Goal: Information Seeking & Learning: Learn about a topic

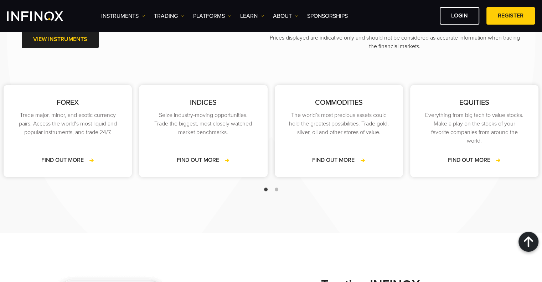
scroll to position [999, 0]
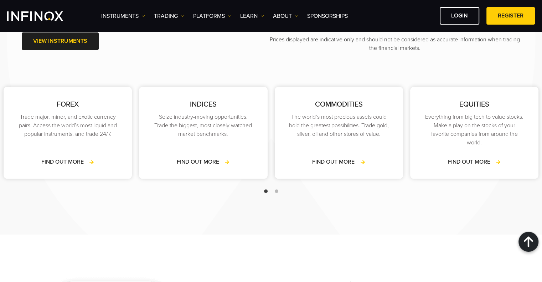
click at [184, 13] on link "TRADING" at bounding box center [169, 16] width 30 height 9
click at [141, 14] on link "Instruments" at bounding box center [123, 16] width 44 height 9
click at [227, 12] on link "PLATFORMS" at bounding box center [212, 16] width 38 height 9
click at [257, 18] on link "Learn" at bounding box center [252, 16] width 24 height 9
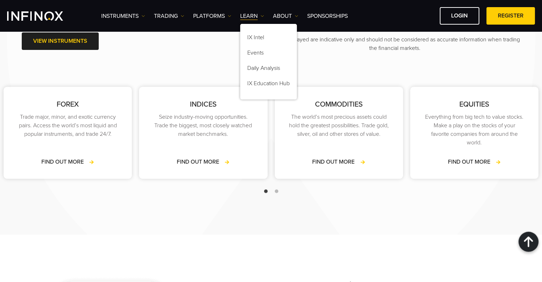
click at [290, 14] on link "ABOUT" at bounding box center [285, 16] width 25 height 9
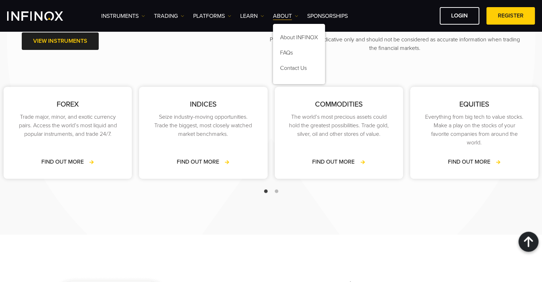
click at [331, 12] on link "SPONSORSHIPS" at bounding box center [327, 16] width 41 height 9
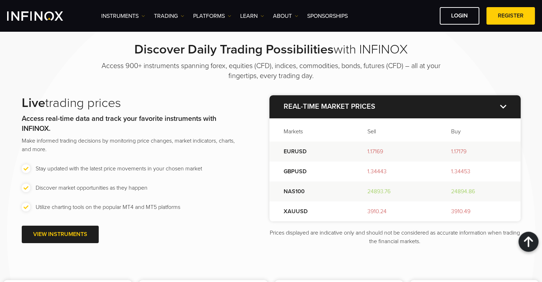
scroll to position [820, 0]
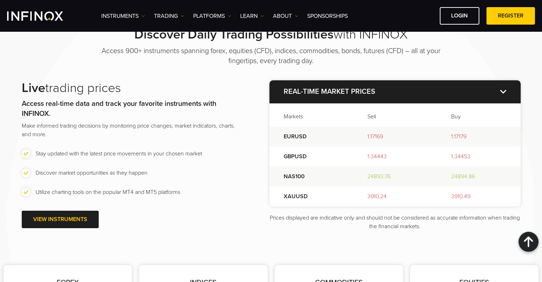
click at [504, 89] on p "Real-time market prices" at bounding box center [395, 91] width 251 height 23
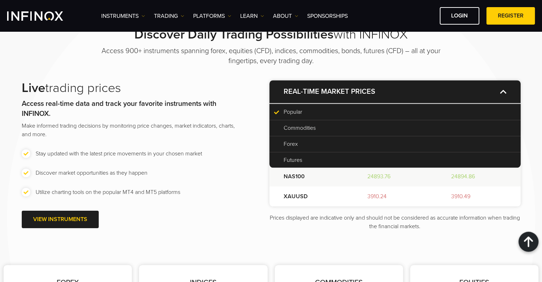
scroll to position [0, 0]
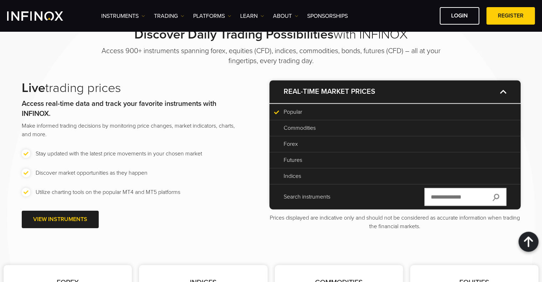
click at [504, 89] on p "Real-time market prices" at bounding box center [395, 91] width 251 height 23
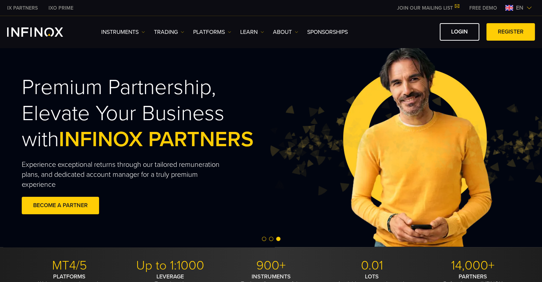
click at [140, 31] on link "Instruments" at bounding box center [123, 32] width 44 height 9
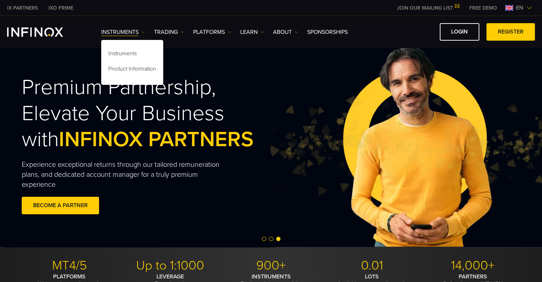
click at [182, 32] on img at bounding box center [183, 32] width 4 height 4
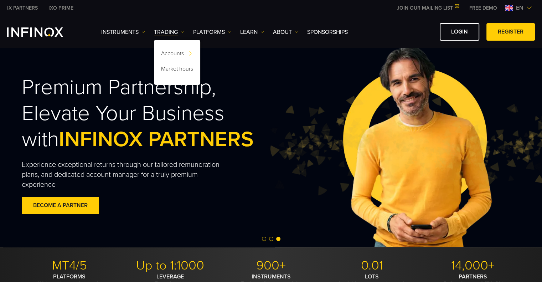
click at [321, 72] on div "Premium Partnership, Elevate Your Business with INFINOX PARTNERS Experience exc…" at bounding box center [272, 146] width 514 height 203
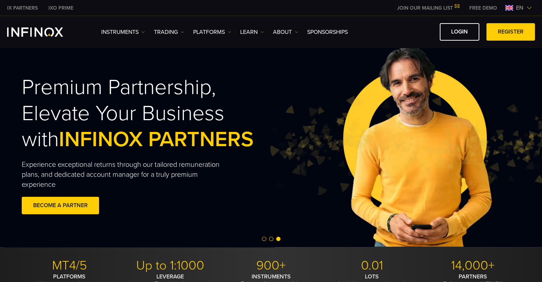
click at [60, 206] on span at bounding box center [60, 206] width 0 height 0
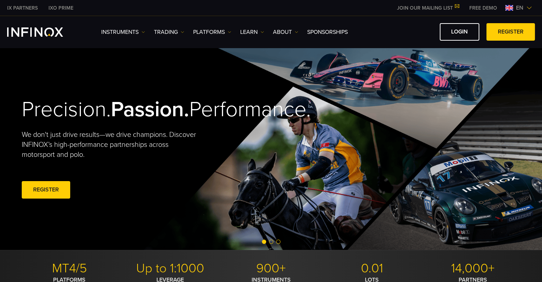
click at [229, 30] on img at bounding box center [230, 32] width 4 height 4
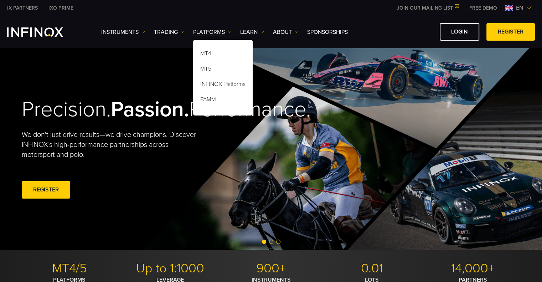
click at [261, 31] on img at bounding box center [263, 32] width 4 height 4
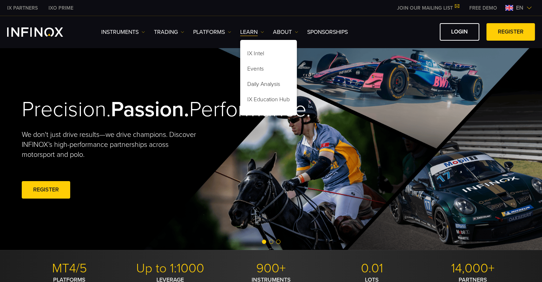
click at [287, 33] on link "ABOUT" at bounding box center [285, 32] width 25 height 9
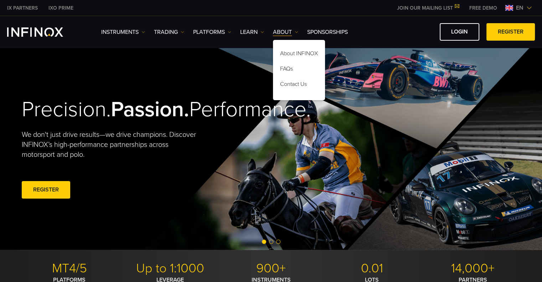
click at [289, 69] on link "FAQs" at bounding box center [299, 69] width 52 height 15
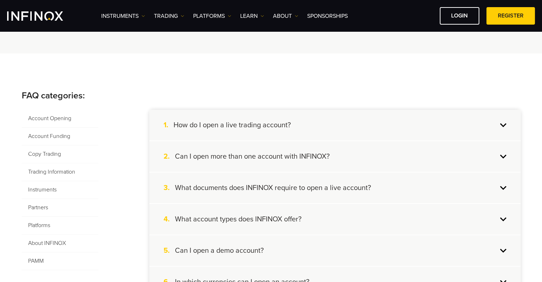
scroll to position [107, 0]
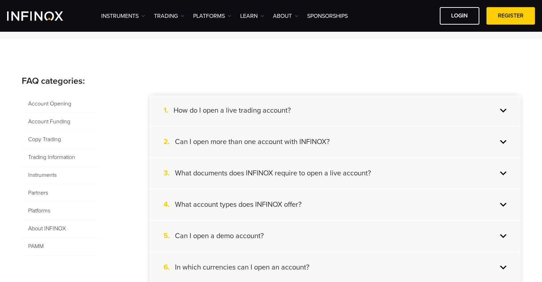
click at [57, 140] on span "Copy Trading" at bounding box center [60, 140] width 77 height 18
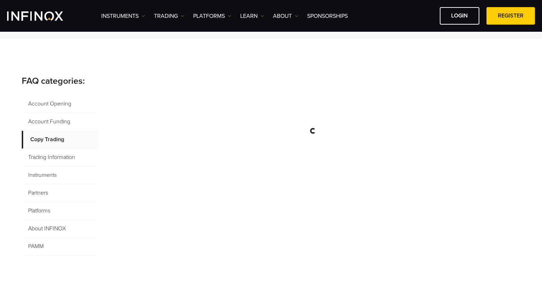
scroll to position [0, 0]
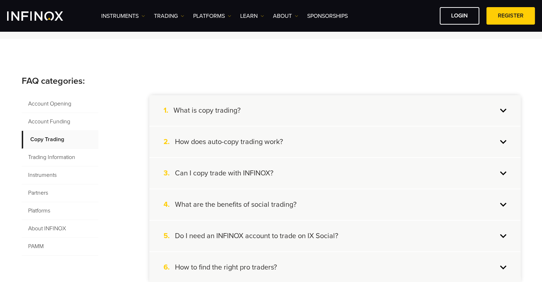
click at [382, 106] on div "1. What is copy trading?" at bounding box center [335, 110] width 372 height 31
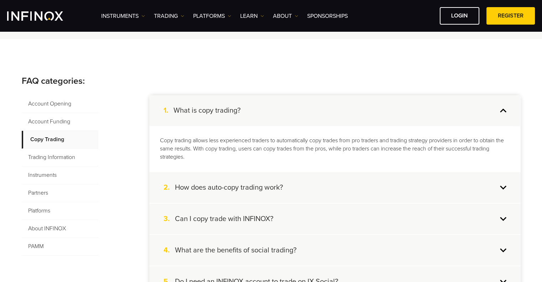
click at [276, 180] on div "2. How does auto-copy trading work?" at bounding box center [335, 187] width 372 height 31
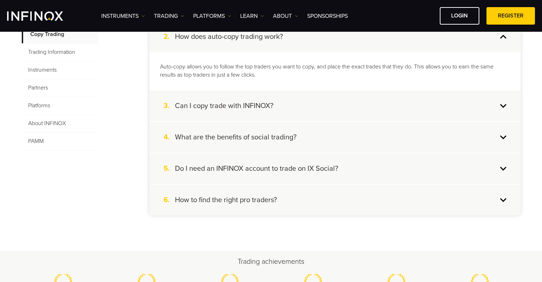
scroll to position [214, 0]
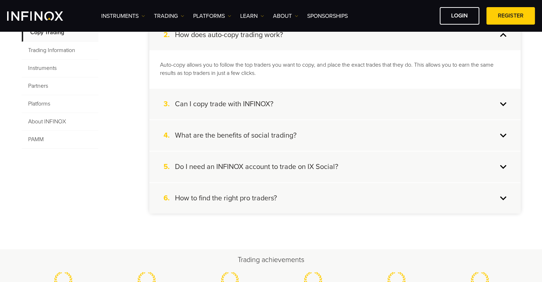
click at [295, 102] on div "3. Can I copy trade with INFINOX?" at bounding box center [335, 104] width 372 height 31
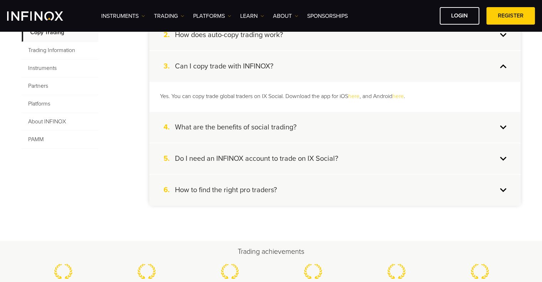
click at [296, 131] on div "4. What are the benefits of social trading?" at bounding box center [335, 127] width 372 height 31
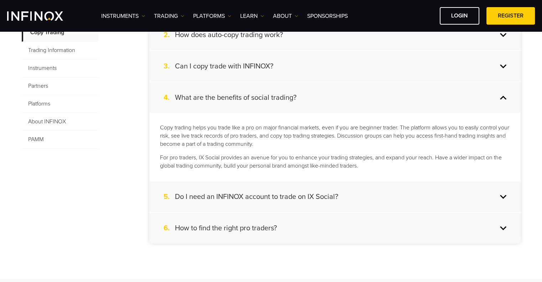
click at [279, 197] on h4 "Do I need an INFINOX account to trade on IX Social?" at bounding box center [256, 196] width 163 height 9
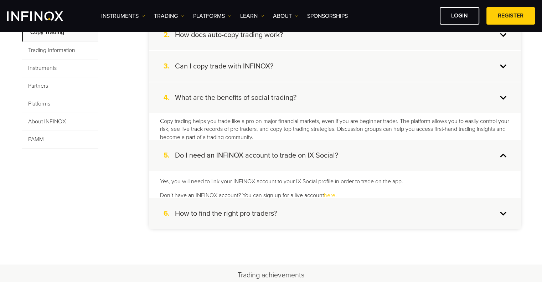
scroll to position [0, 0]
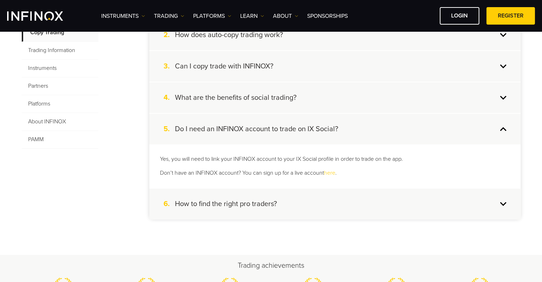
click at [241, 208] on div "6. How to find the right pro traders?" at bounding box center [335, 204] width 372 height 31
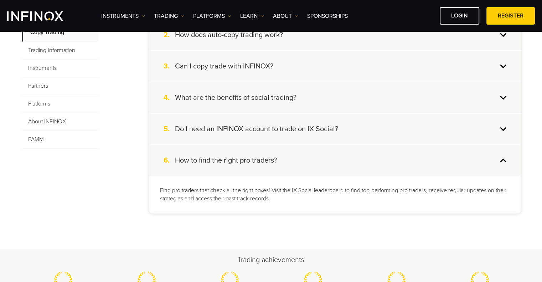
scroll to position [178, 0]
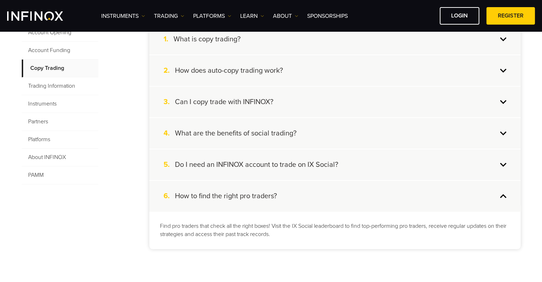
click at [46, 122] on span "Partners" at bounding box center [60, 122] width 77 height 18
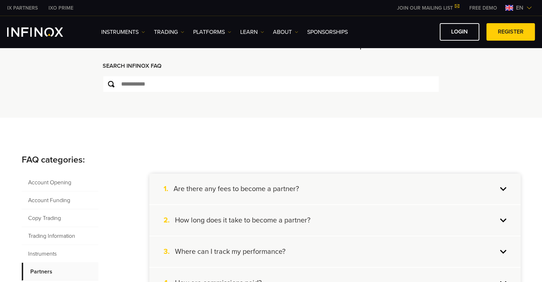
scroll to position [71, 0]
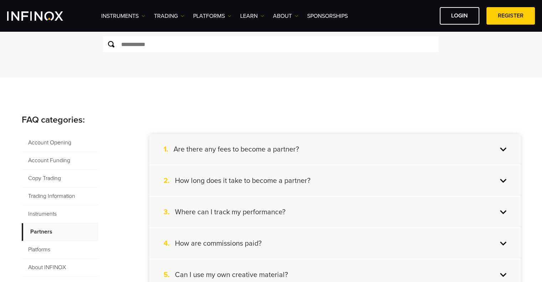
click at [291, 152] on h4 "Are there any fees to become a partner?" at bounding box center [237, 149] width 126 height 9
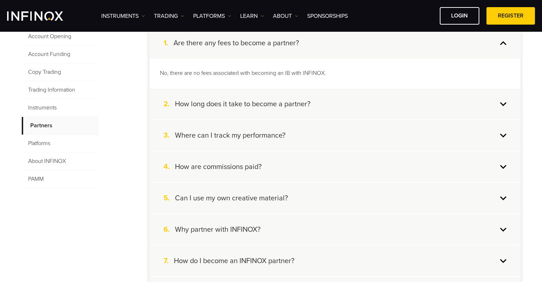
scroll to position [178, 0]
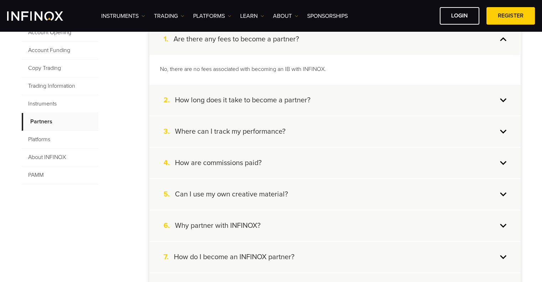
click at [306, 101] on h4 "How long does it take to become a partner?" at bounding box center [243, 100] width 136 height 9
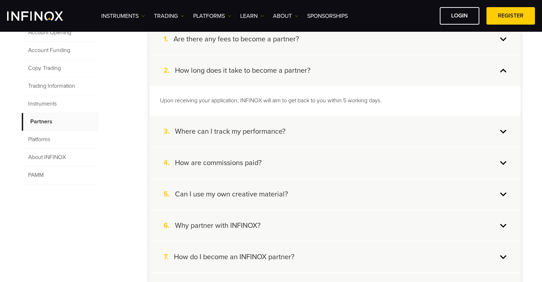
click at [287, 131] on div "3. Where can I track my performance?" at bounding box center [335, 131] width 372 height 31
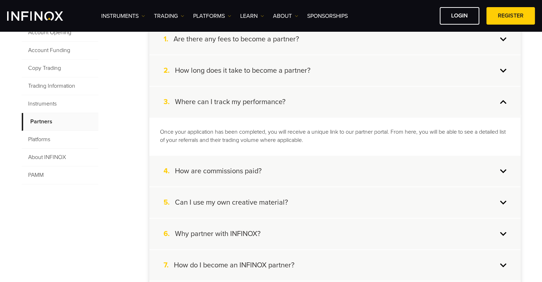
click at [325, 173] on div "4. How are commissions paid?" at bounding box center [335, 171] width 372 height 31
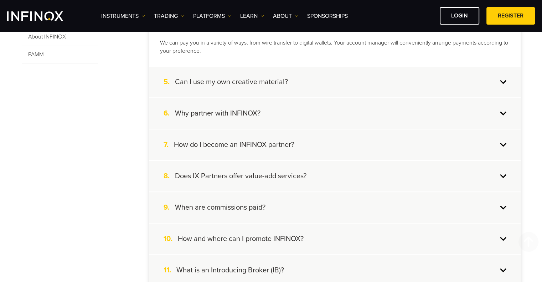
scroll to position [321, 0]
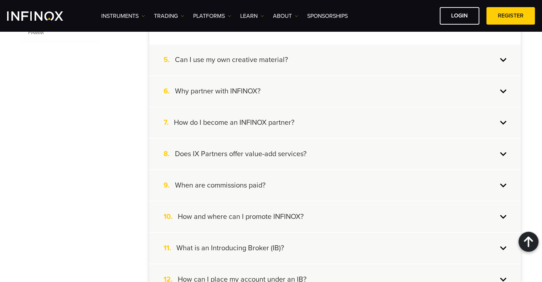
click at [292, 95] on div "6. Why partner with INFINOX?" at bounding box center [335, 91] width 372 height 31
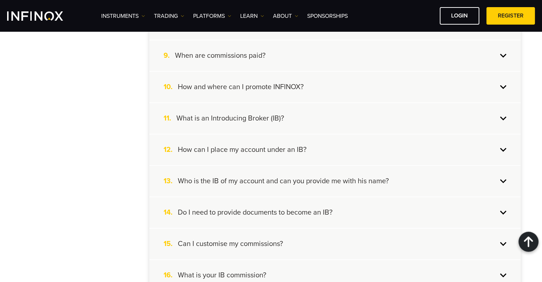
scroll to position [535, 0]
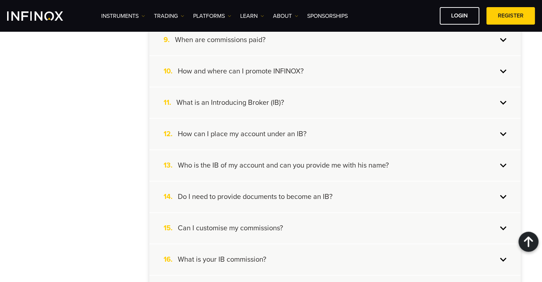
click at [307, 231] on div "15. Can I customise my commissions?" at bounding box center [335, 228] width 372 height 31
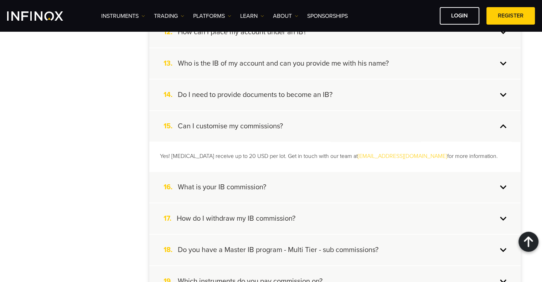
scroll to position [536, 0]
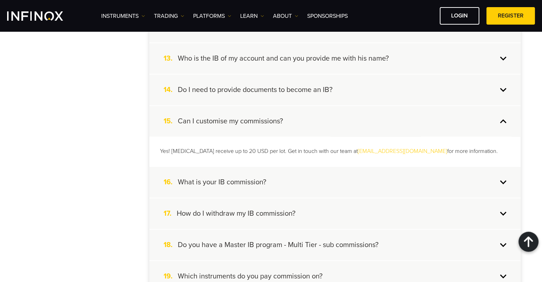
click at [239, 179] on h4 "What is your IB commission?" at bounding box center [222, 182] width 88 height 9
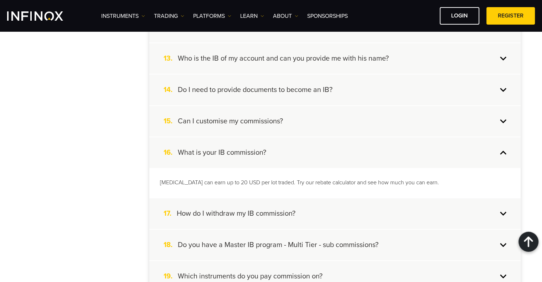
scroll to position [0, 0]
click at [290, 201] on div "17. How do I withdraw my IB commission?" at bounding box center [335, 213] width 372 height 31
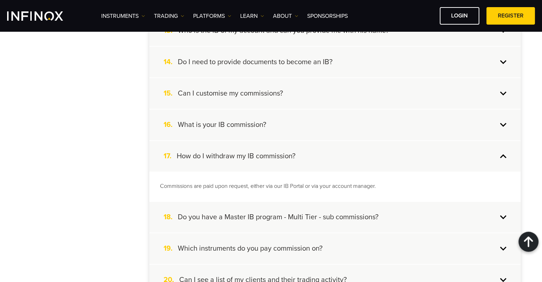
scroll to position [607, 0]
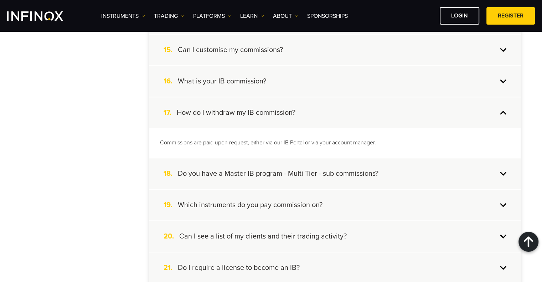
click at [307, 203] on h4 "Which instruments do you pay commission on?" at bounding box center [250, 204] width 145 height 9
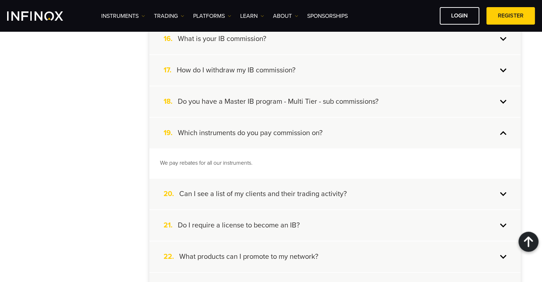
scroll to position [714, 0]
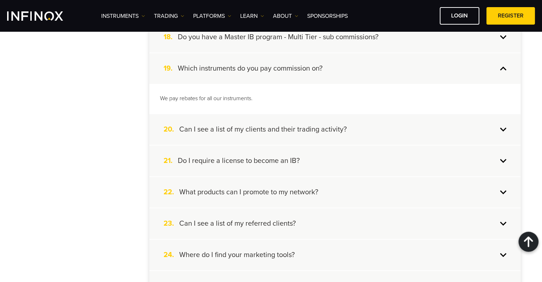
click at [319, 132] on div "20. Can I see a list of my clients and their trading activity?" at bounding box center [335, 129] width 372 height 31
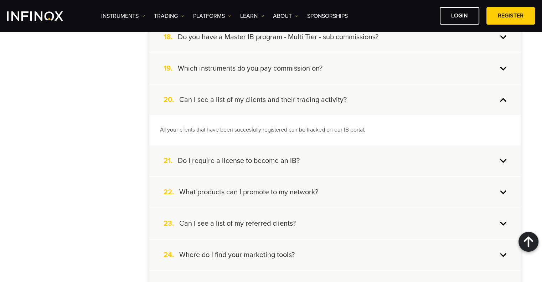
click at [304, 155] on div "21. Do I require a license to become an IB?" at bounding box center [335, 160] width 372 height 31
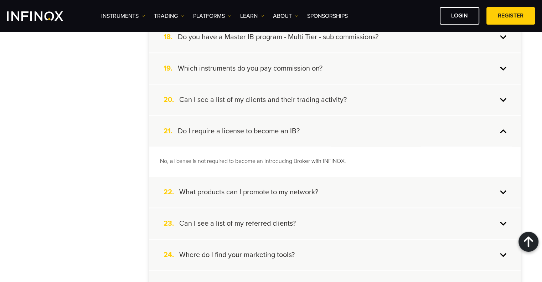
click at [328, 188] on div "22. What products can I promote to my network?" at bounding box center [335, 192] width 372 height 31
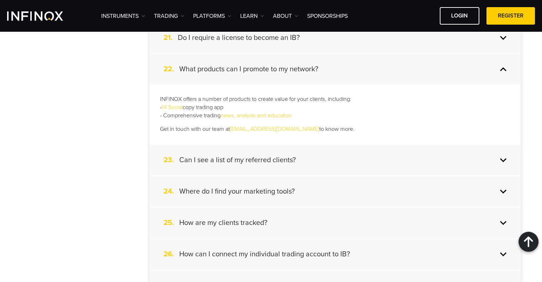
scroll to position [892, 0]
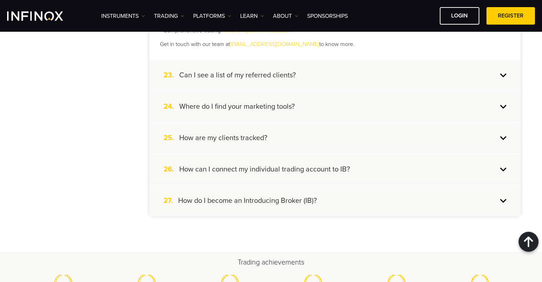
click at [320, 102] on div "24. Where do I find your marketing tools?" at bounding box center [335, 106] width 372 height 31
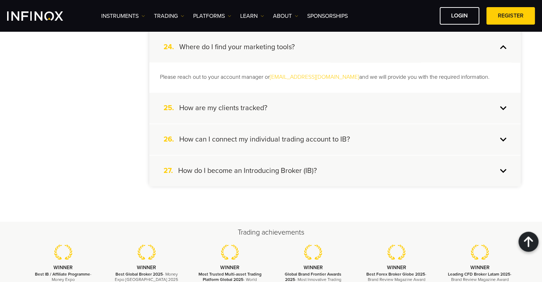
scroll to position [891, 0]
click at [310, 104] on div "25. How are my clients tracked?" at bounding box center [335, 109] width 372 height 31
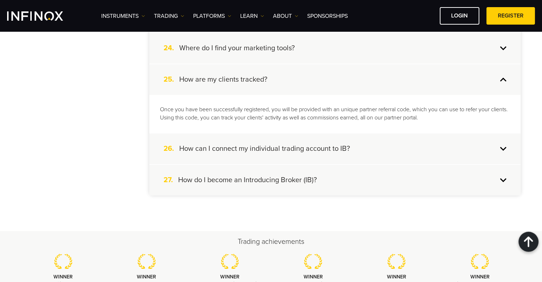
click at [449, 177] on div "27. How do I become an Introducing Broker (IB)?" at bounding box center [335, 180] width 372 height 31
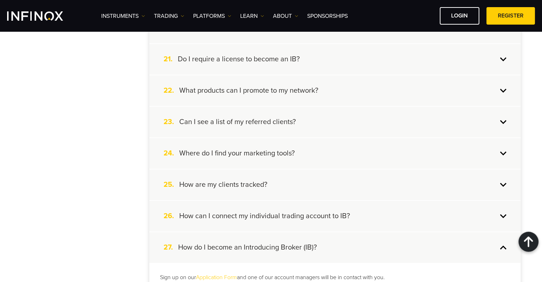
scroll to position [803, 0]
